Goal: Task Accomplishment & Management: Complete application form

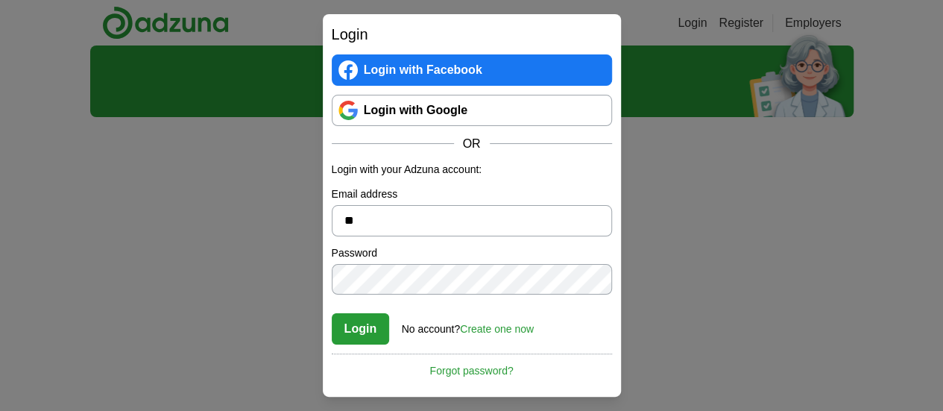
type input "*"
type input "**********"
click at [368, 332] on button "Login" at bounding box center [361, 328] width 58 height 31
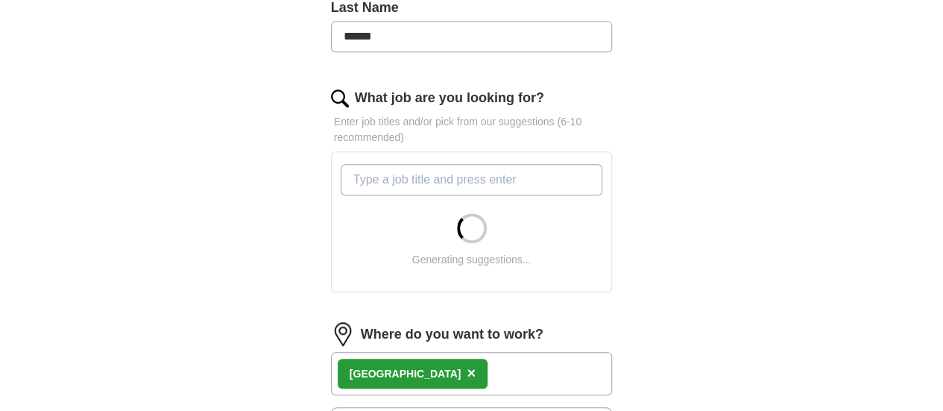
scroll to position [448, 0]
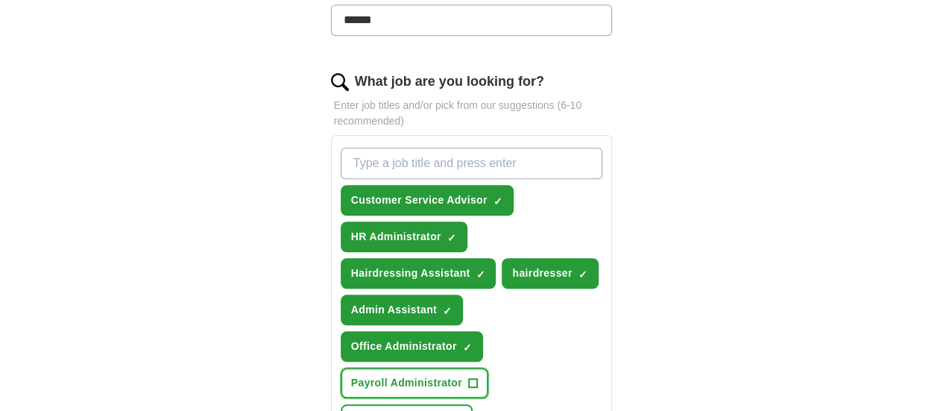
click at [436, 368] on button "Payroll Administrator +" at bounding box center [415, 383] width 148 height 31
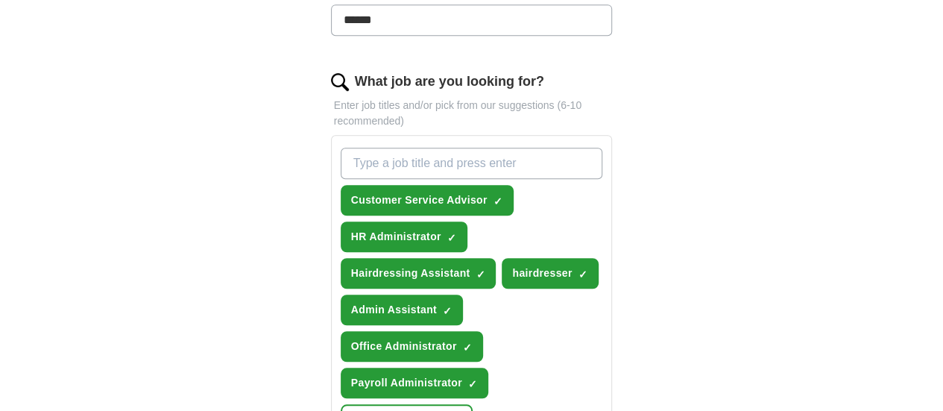
click at [219, 307] on div "ApplyIQ Let ApplyIQ do the hard work of searching and applying for jobs. Just t…" at bounding box center [472, 289] width 764 height 1383
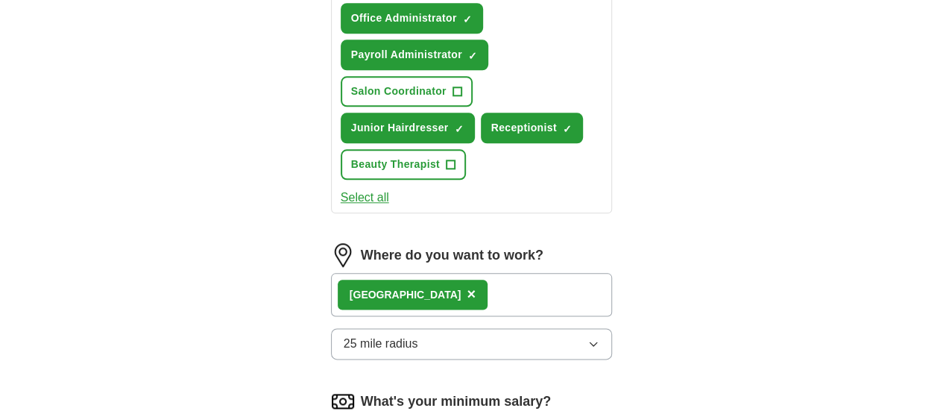
scroll to position [806, 0]
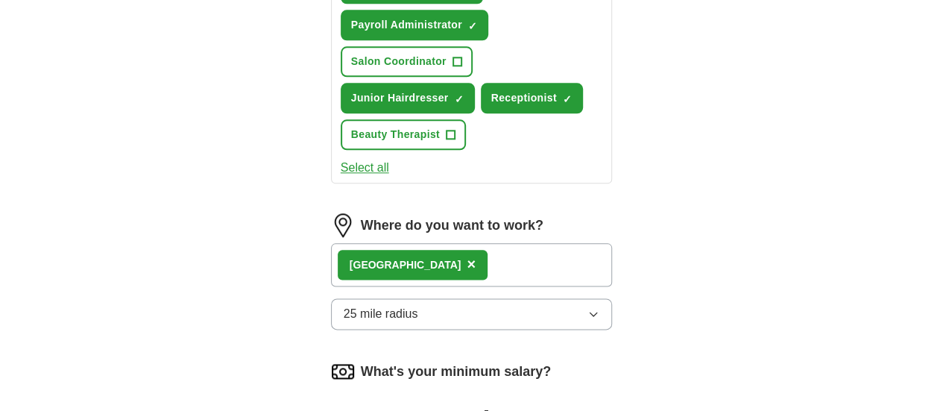
click at [436, 243] on div "Exeter ×" at bounding box center [472, 264] width 282 height 43
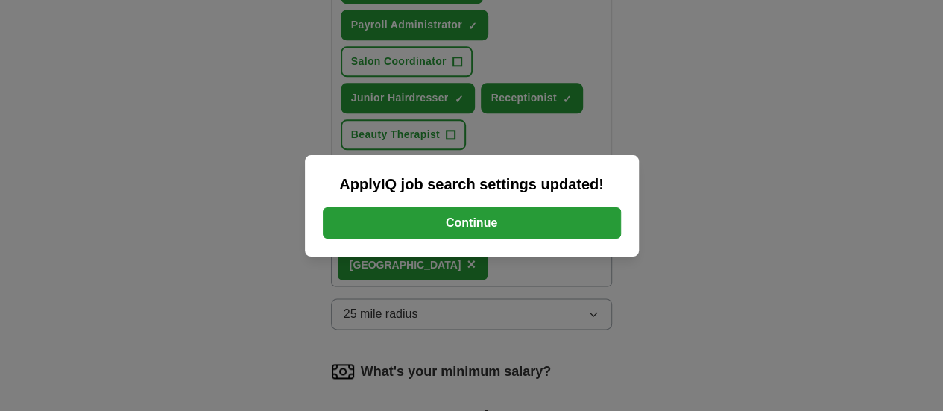
click at [485, 229] on button "Continue" at bounding box center [472, 222] width 298 height 31
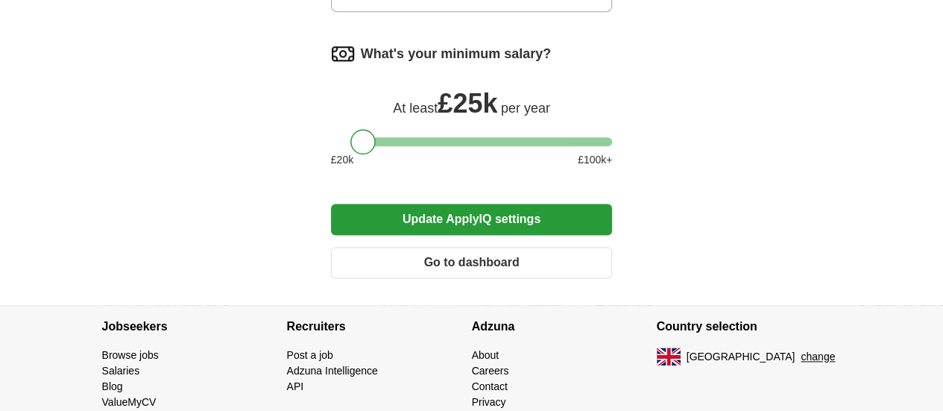
scroll to position [879, 0]
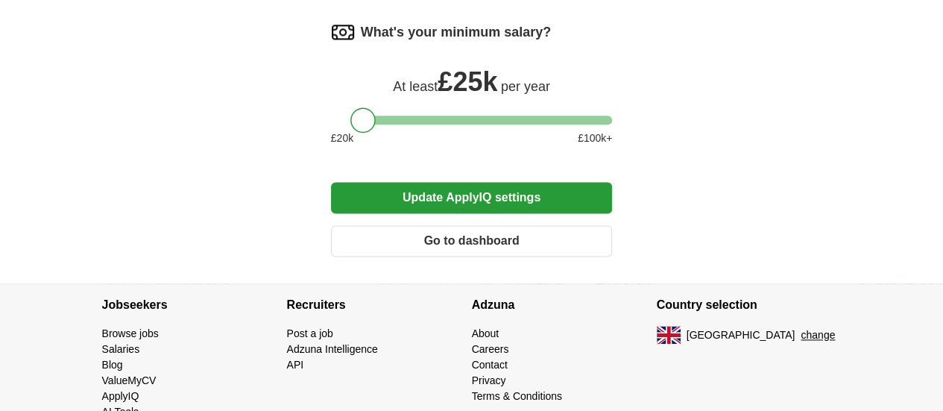
click at [565, 225] on button "Go to dashboard" at bounding box center [472, 240] width 282 height 31
